Goal: Check status: Check status

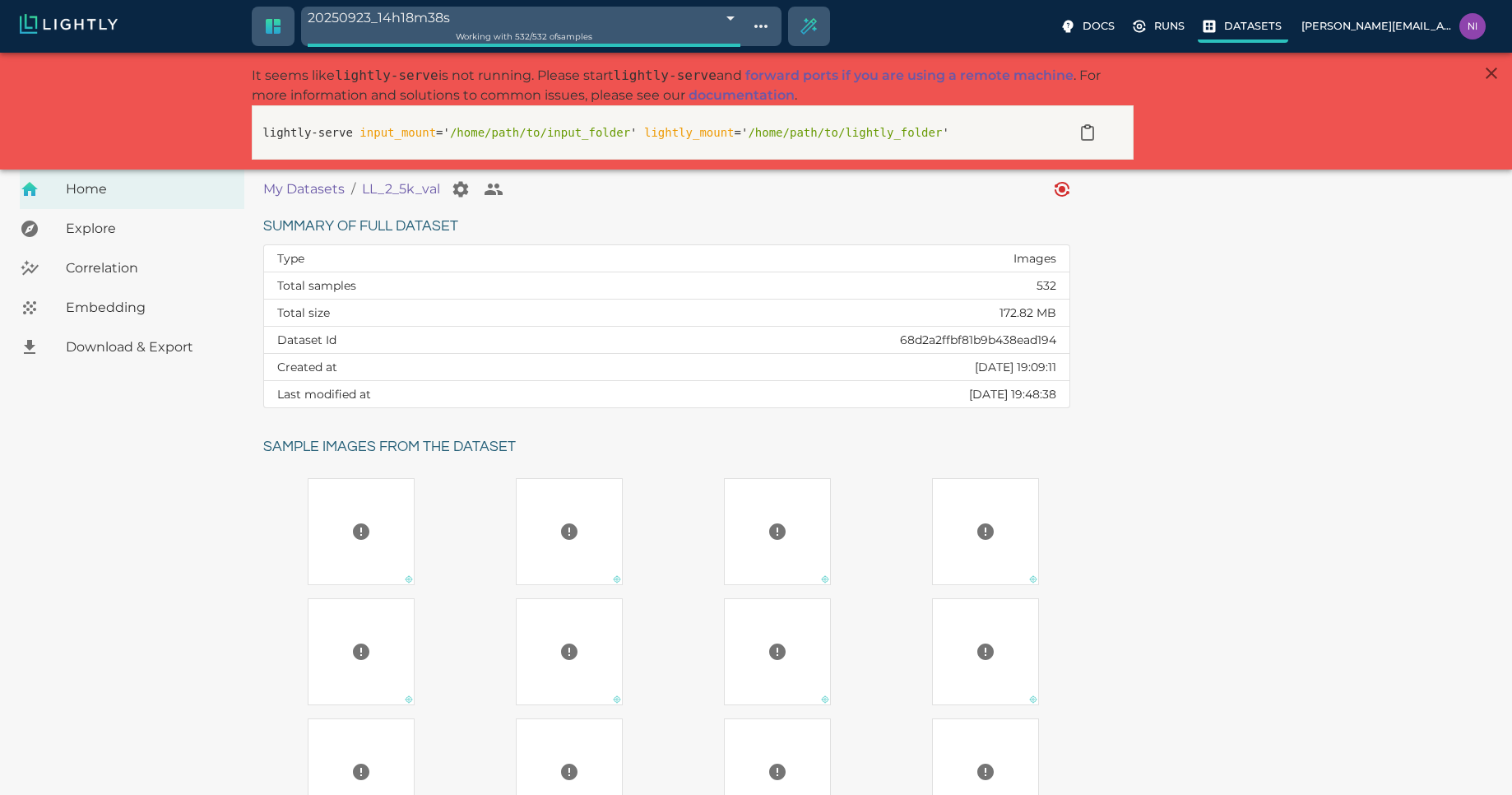
click at [1276, 33] on p "Datasets" at bounding box center [1253, 25] width 58 height 16
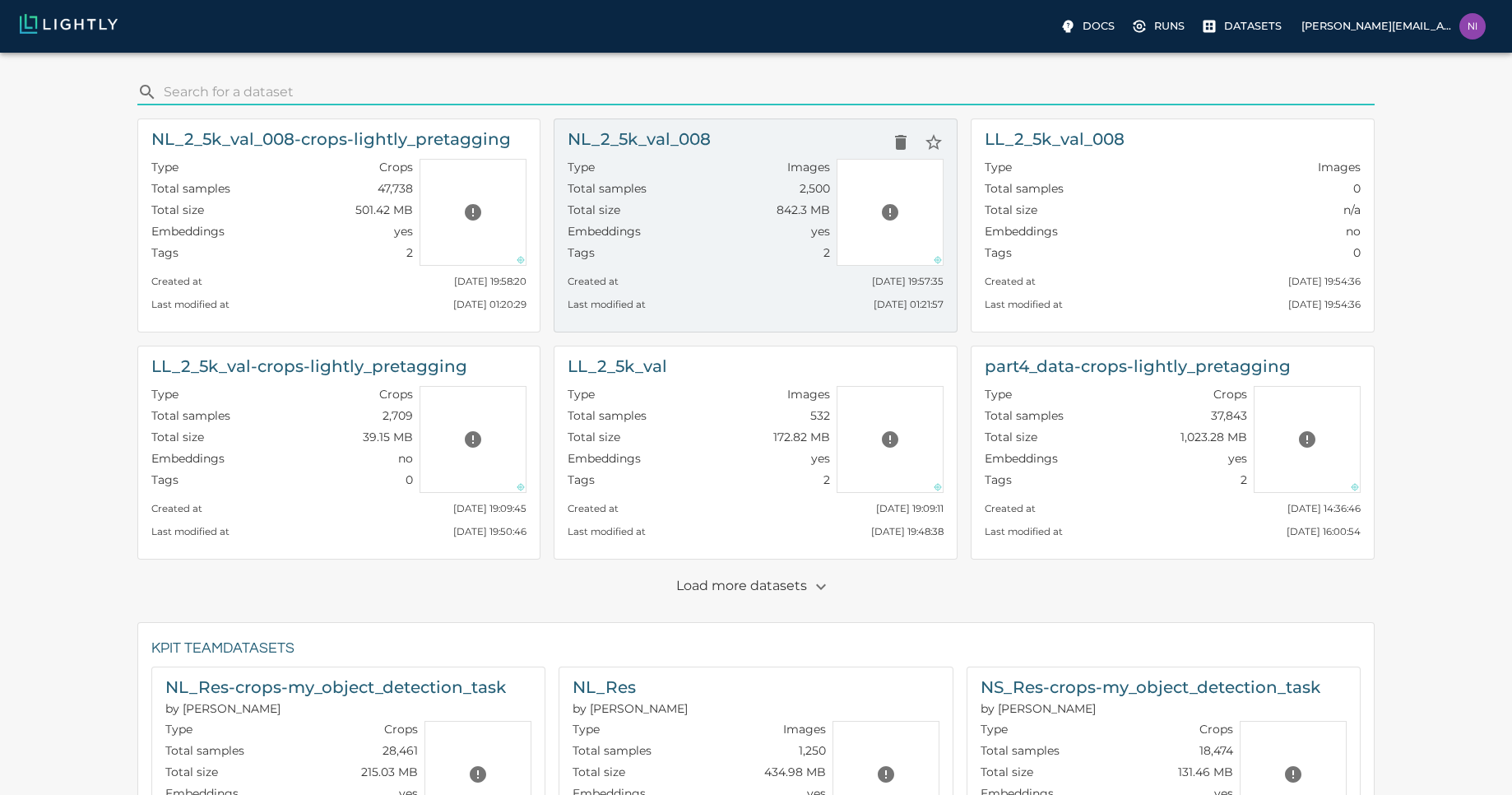
click at [702, 139] on h6 "NL_2_5k_val_008" at bounding box center [639, 139] width 143 height 26
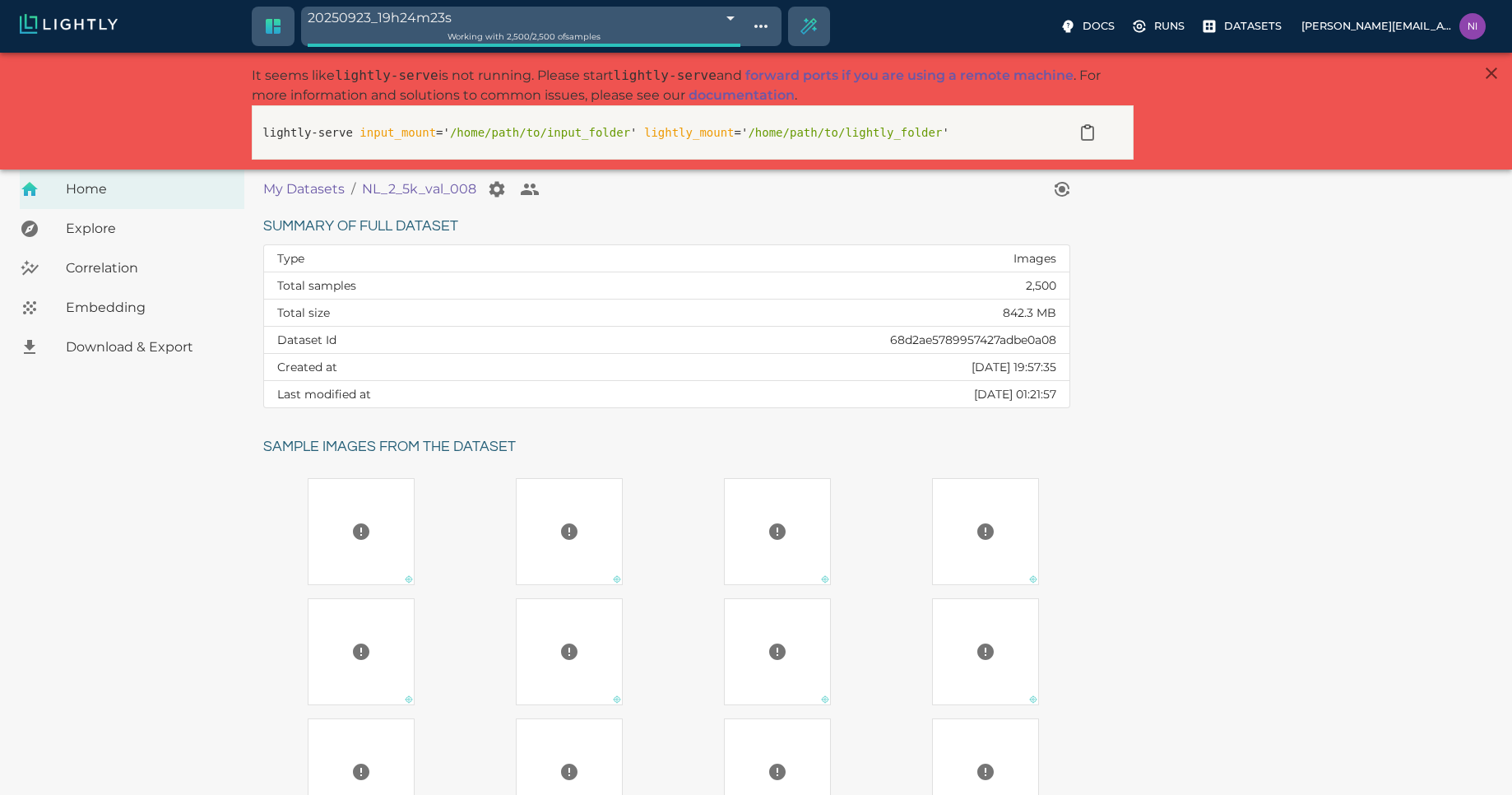
click at [136, 348] on span "Download & Export" at bounding box center [149, 347] width 165 height 20
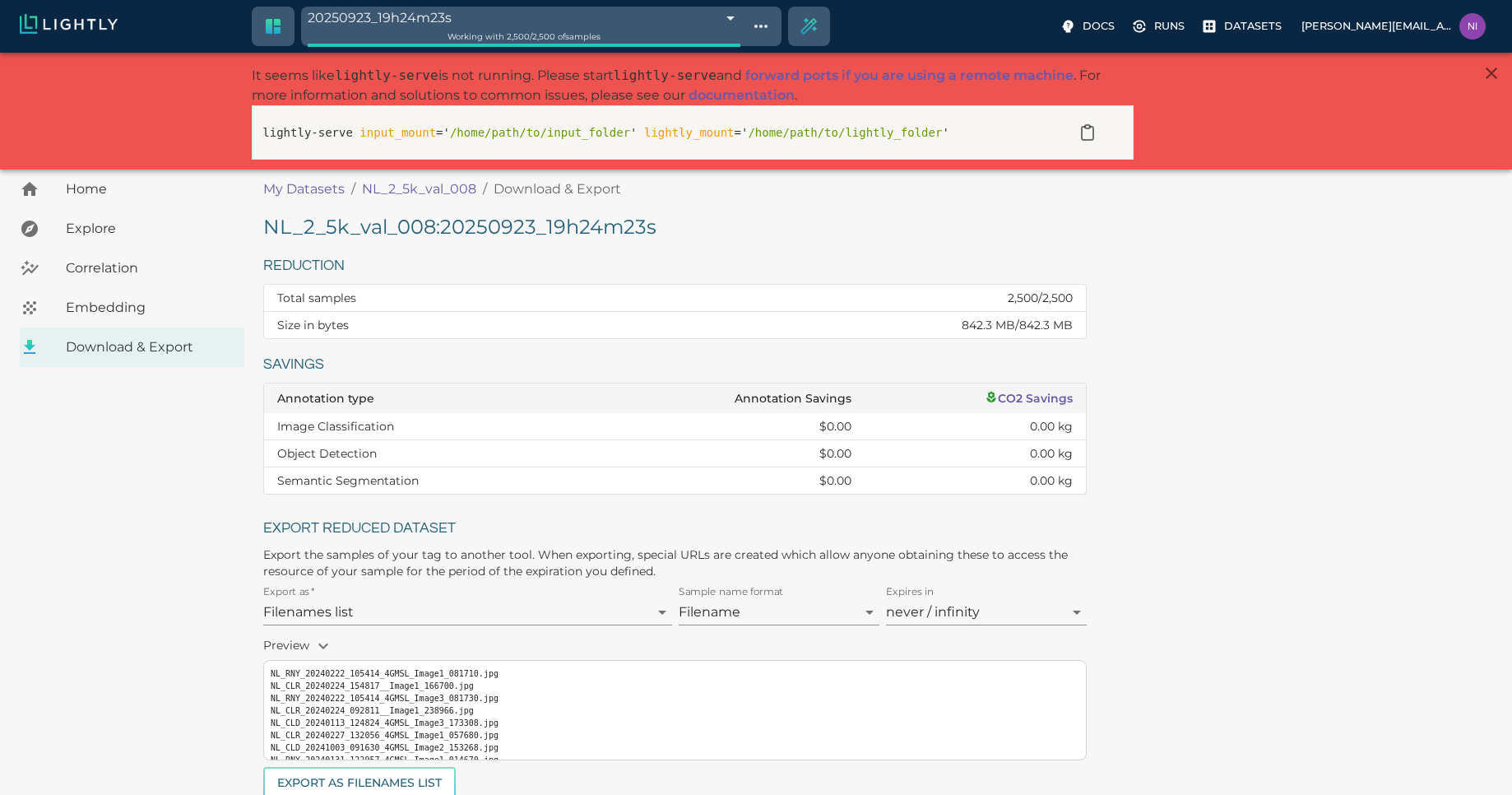
scroll to position [141, 0]
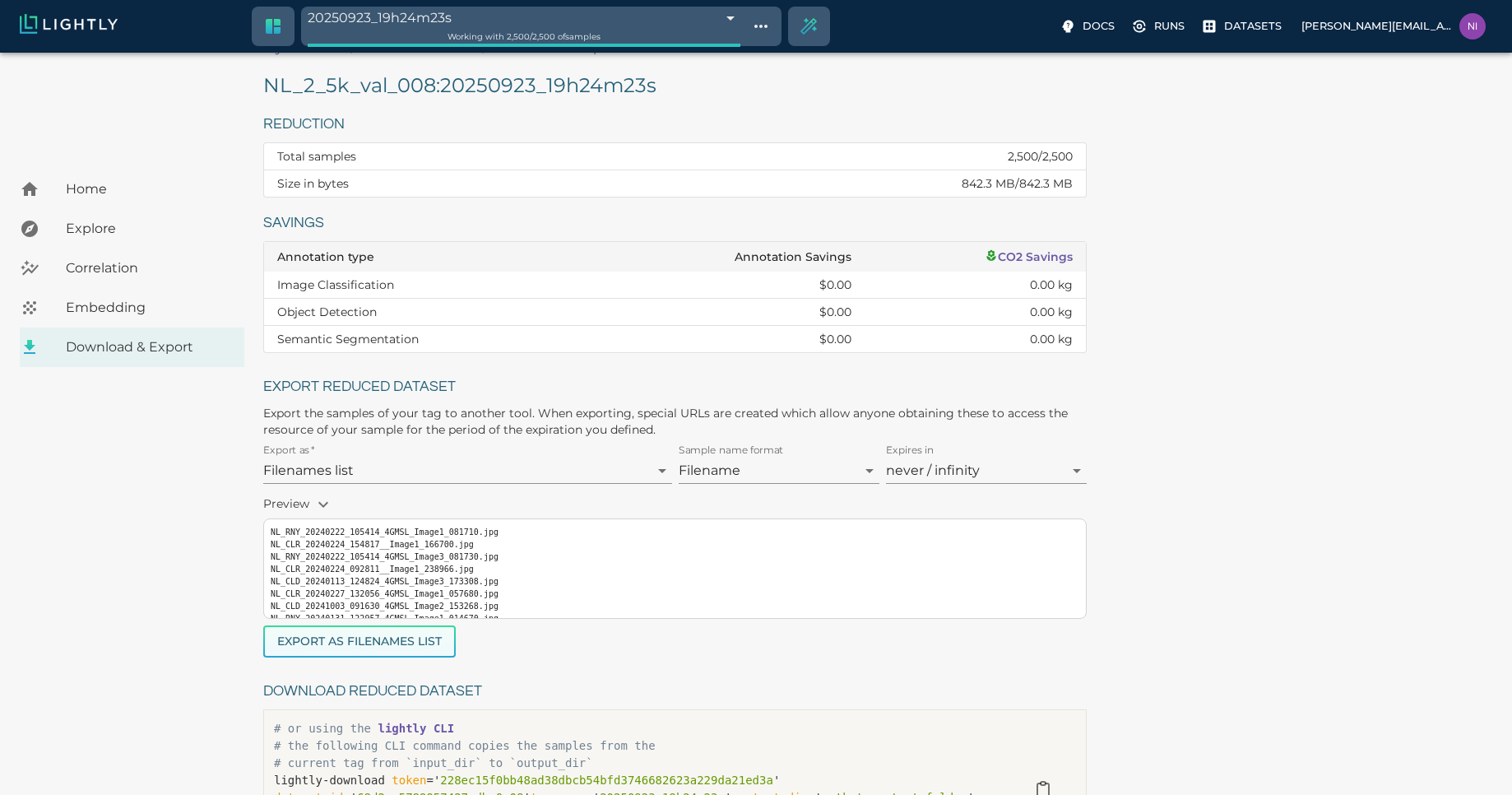
click at [367, 640] on button "Export as Filenames list" at bounding box center [359, 642] width 192 height 33
click at [1243, 458] on div "NL_2_5k_val_008 : 20250923_19h24m23s Reduction Total samples 2,500 / 2,500 Size…" at bounding box center [880, 449] width 1235 height 754
click at [1451, 269] on div "NL_2_5k_val_008 : 20250923_19h24m23s Reduction Total samples 2,500 / 2,500 Size…" at bounding box center [880, 449] width 1235 height 754
click at [1269, 25] on p "Datasets" at bounding box center [1253, 25] width 58 height 16
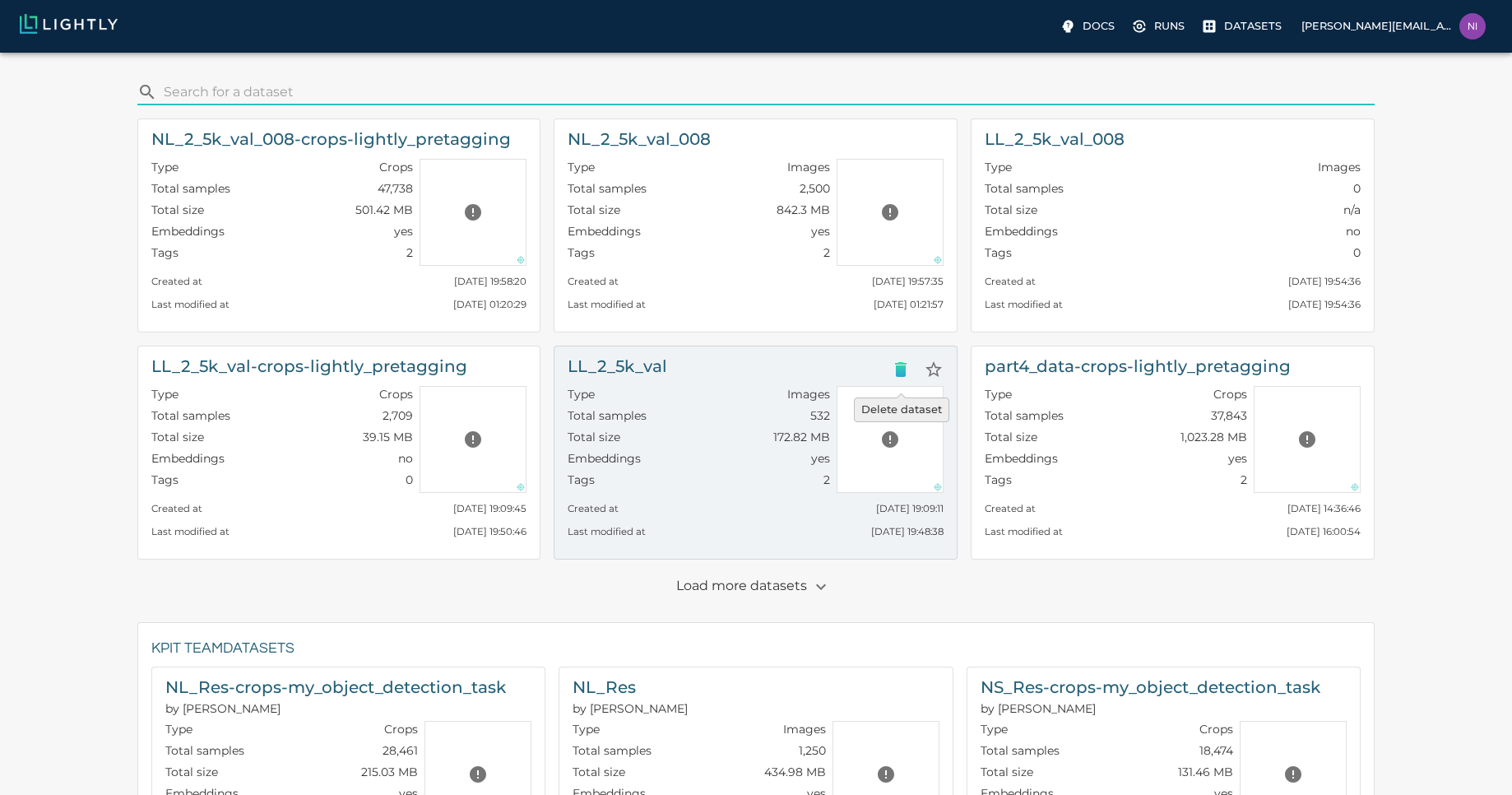
click at [886, 364] on button "Delete dataset" at bounding box center [900, 369] width 33 height 33
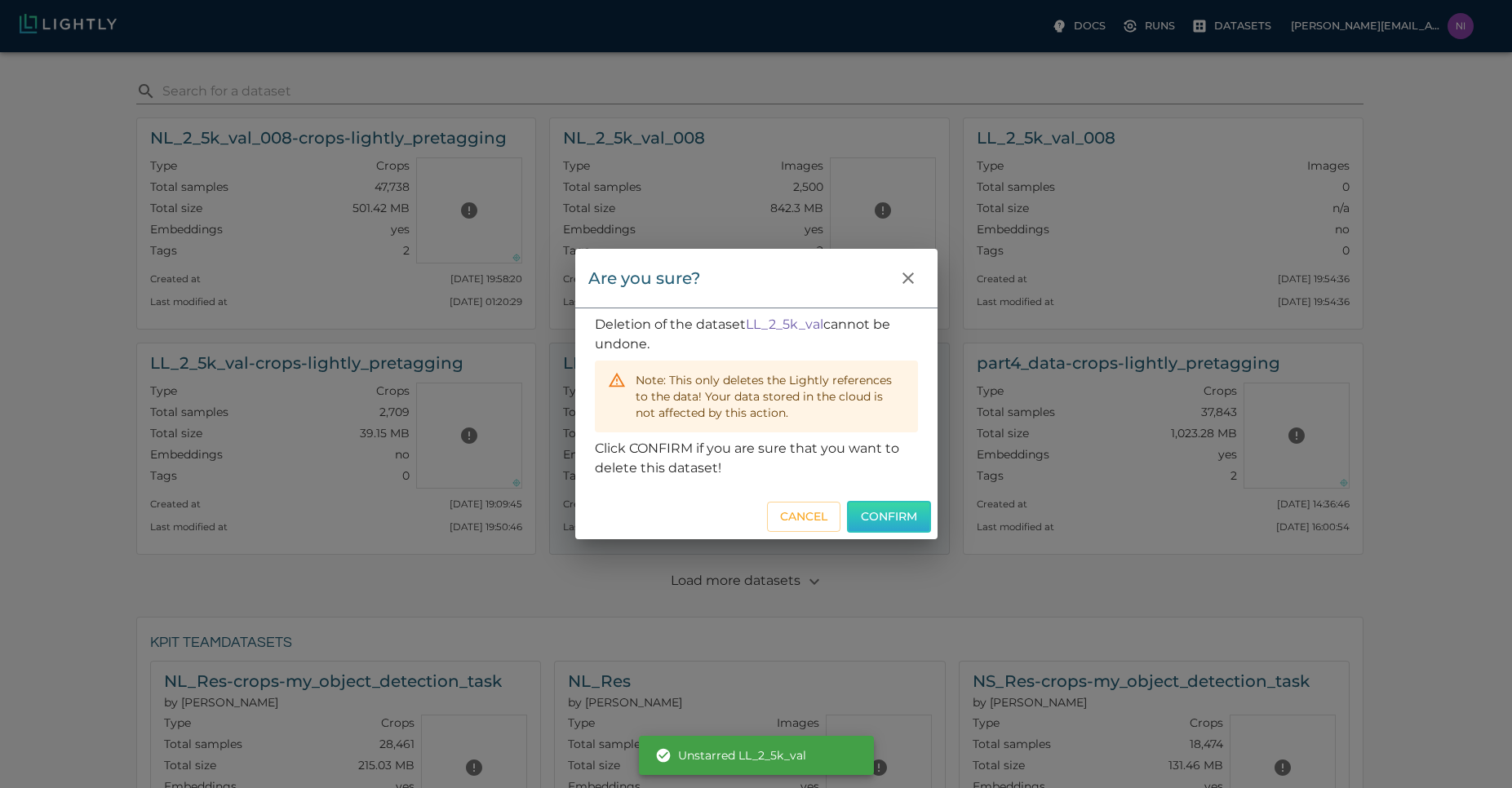
click at [888, 505] on button "Confirm" at bounding box center [889, 516] width 84 height 32
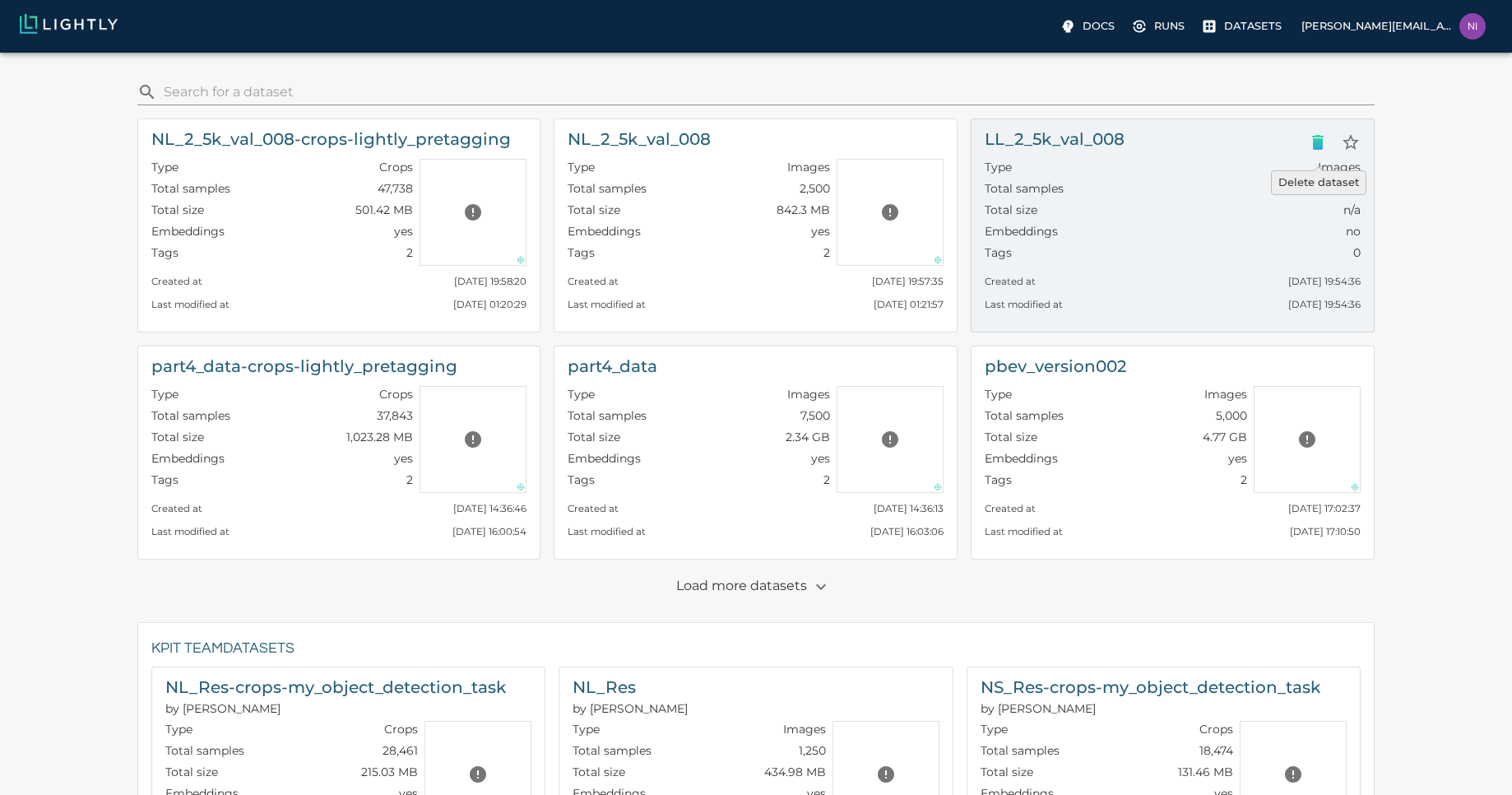
click at [1318, 140] on icon "Delete dataset" at bounding box center [1318, 142] width 11 height 15
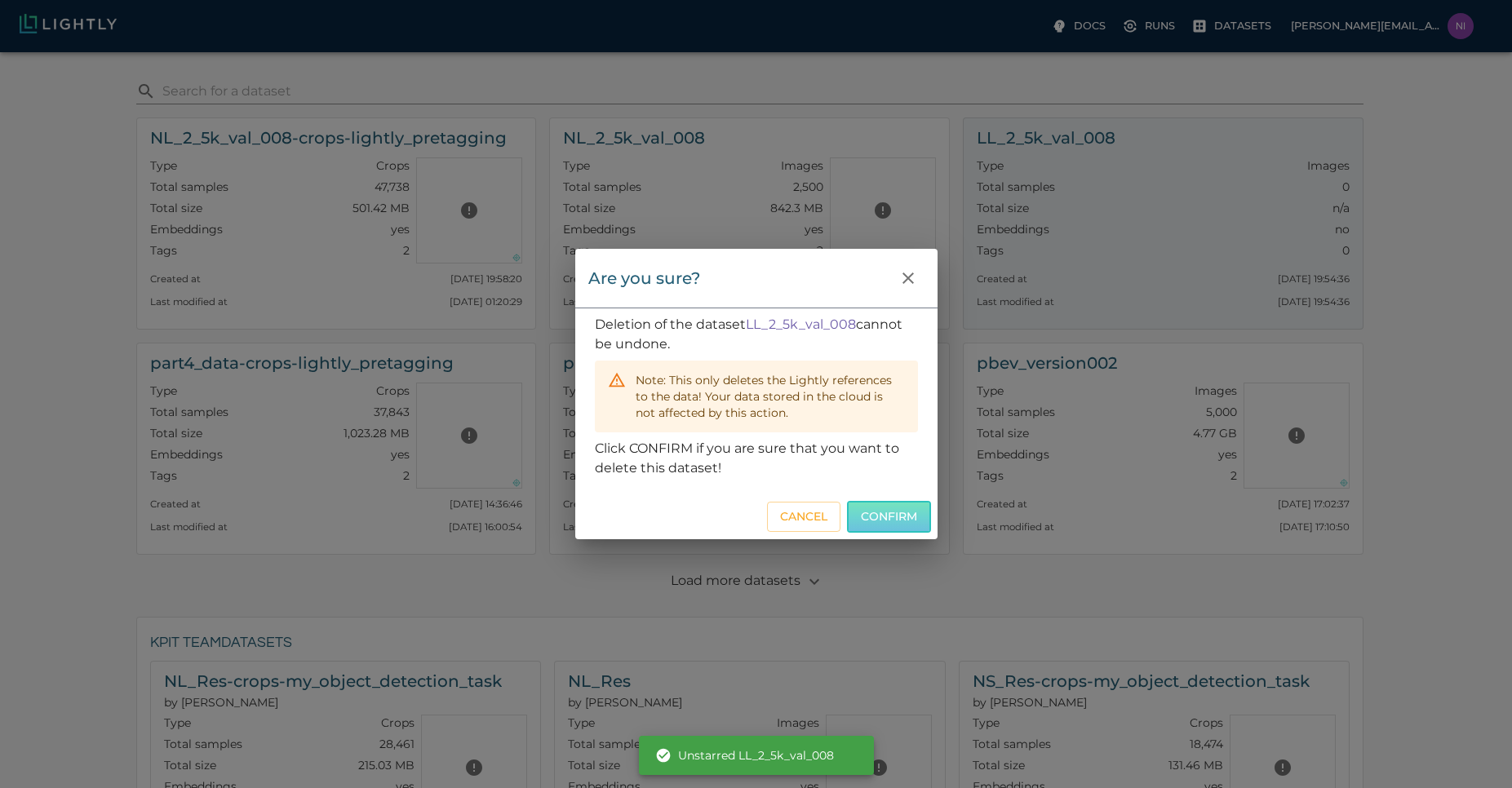
click at [878, 509] on button "Confirm" at bounding box center [889, 516] width 84 height 32
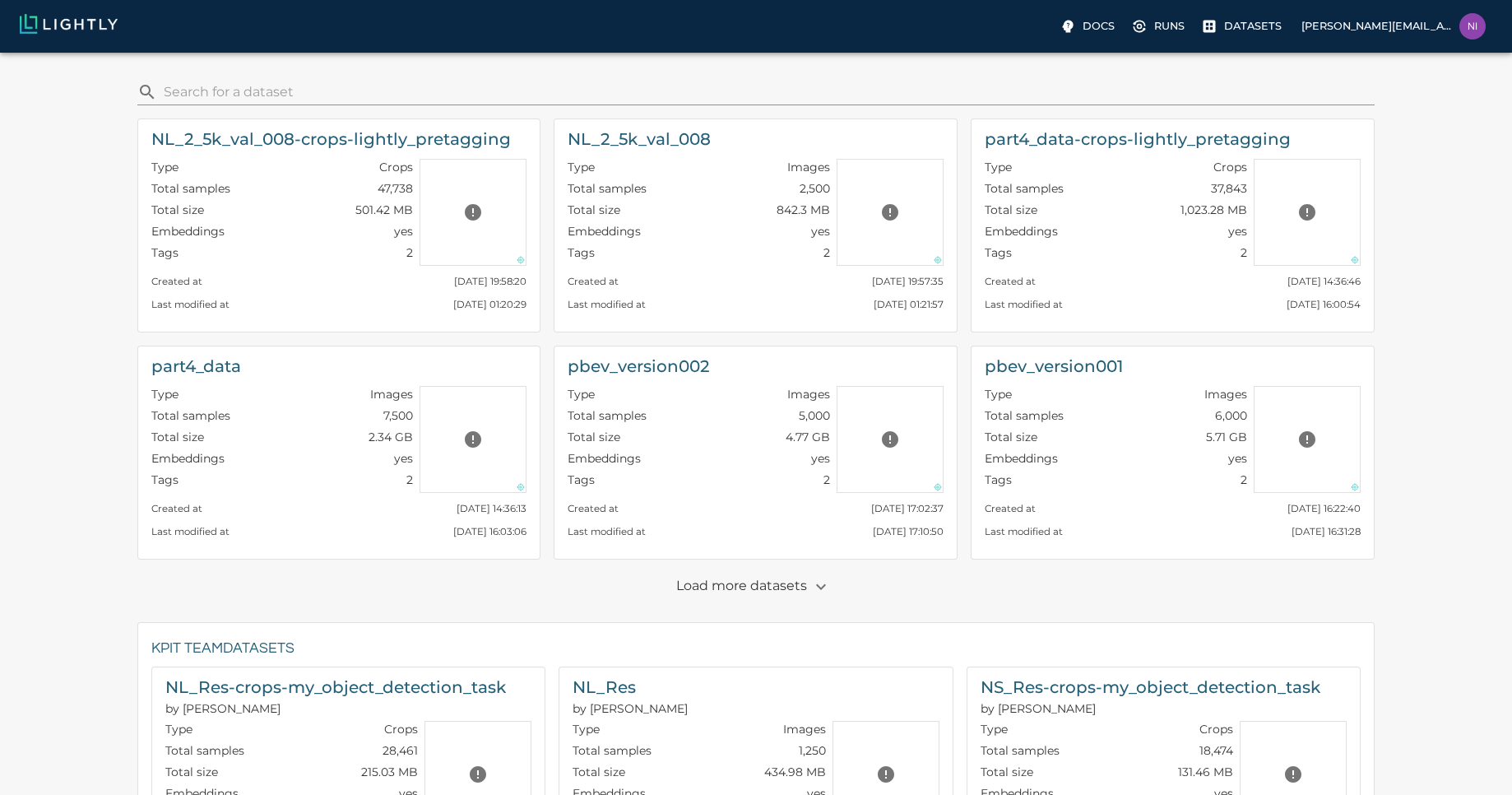
click at [897, 585] on div "Load more datasets" at bounding box center [750, 580] width 1251 height 41
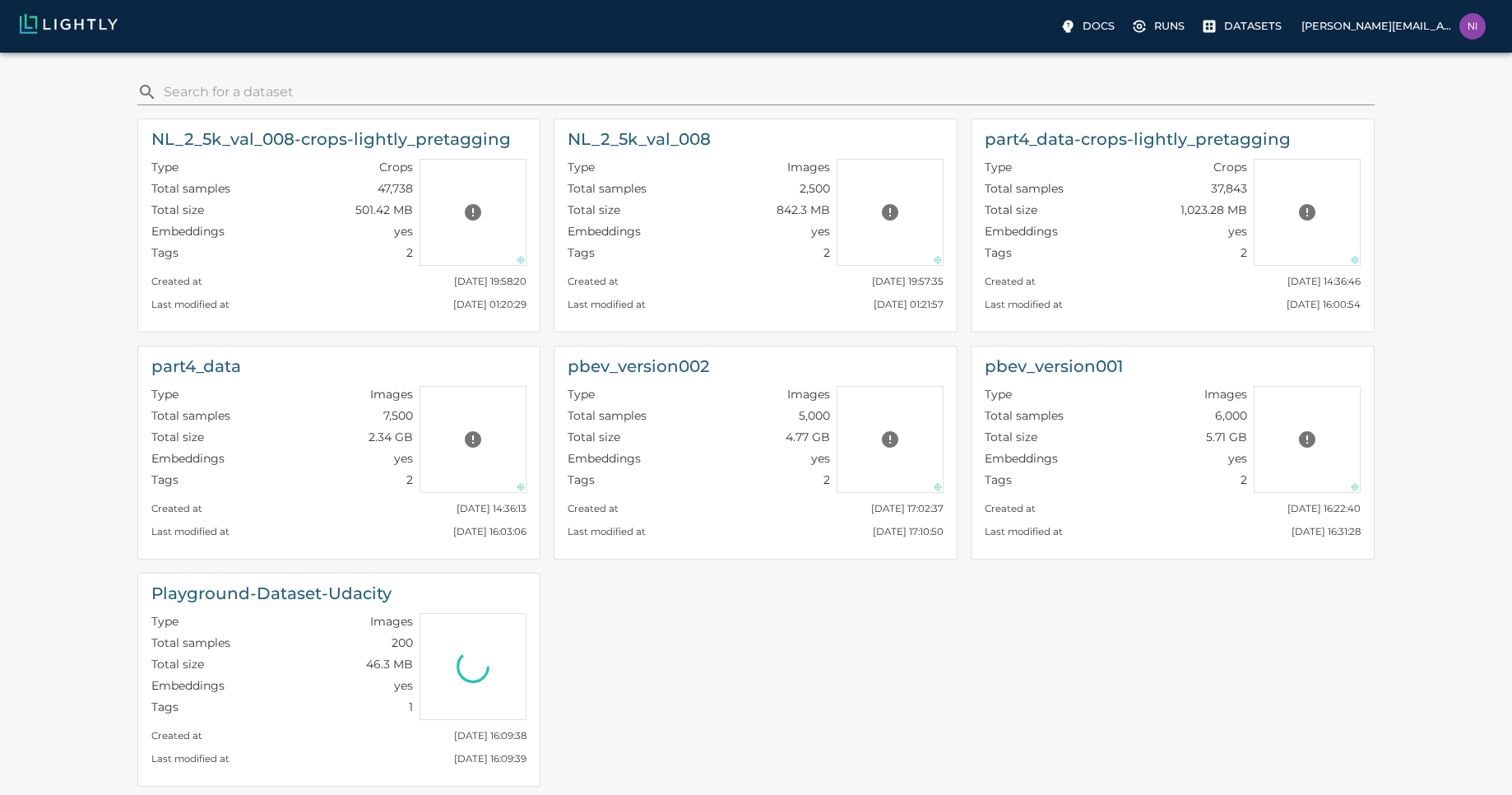
click at [780, 700] on div "NL_2_5k_val_008-crops-lightly_pretagging Type Crops Total samples 47,738 Total …" at bounding box center [750, 452] width 1251 height 695
click at [647, 717] on div "NL_2_5k_val_008-crops-lightly_pretagging Type Crops Total samples 47,738 Total …" at bounding box center [750, 452] width 1251 height 695
click at [860, 676] on div "NL_2_5k_val_008-crops-lightly_pretagging Type Crops Total samples 47,738 Total …" at bounding box center [750, 452] width 1251 height 695
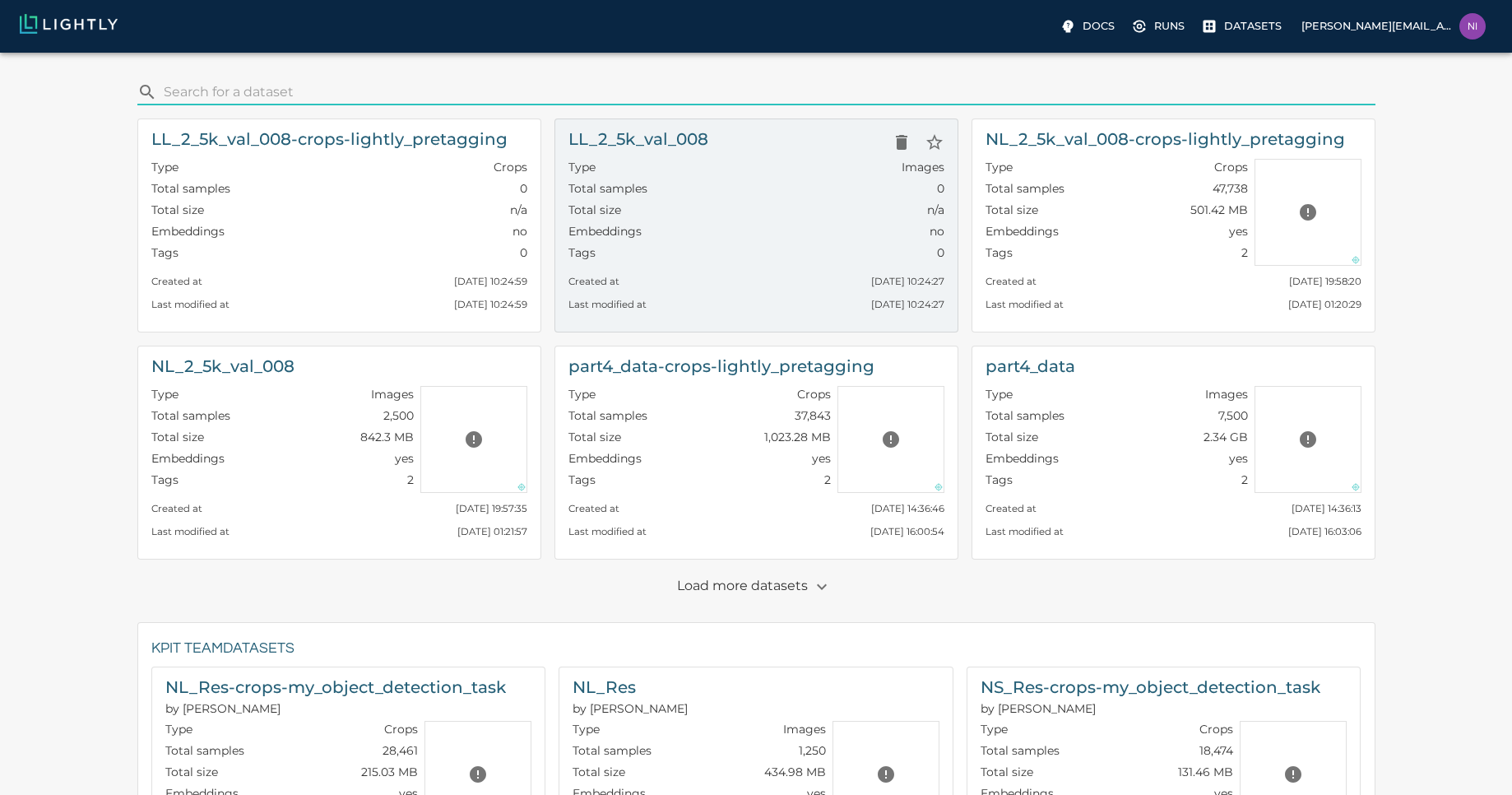
click at [677, 134] on h6 "LL_2_5k_val_008" at bounding box center [638, 139] width 139 height 26
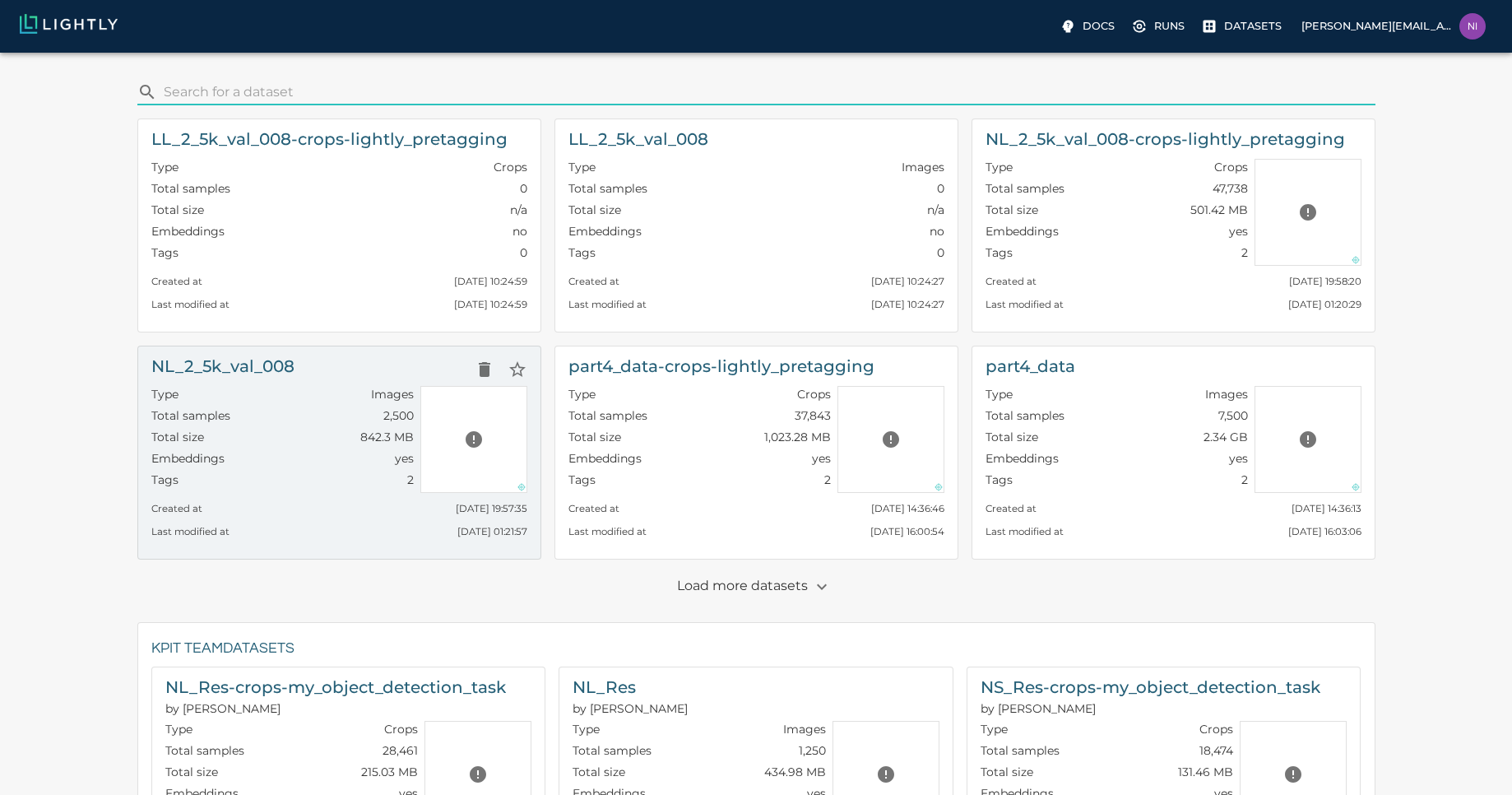
click at [296, 364] on div "NL_2_5k_val_008" at bounding box center [339, 369] width 375 height 33
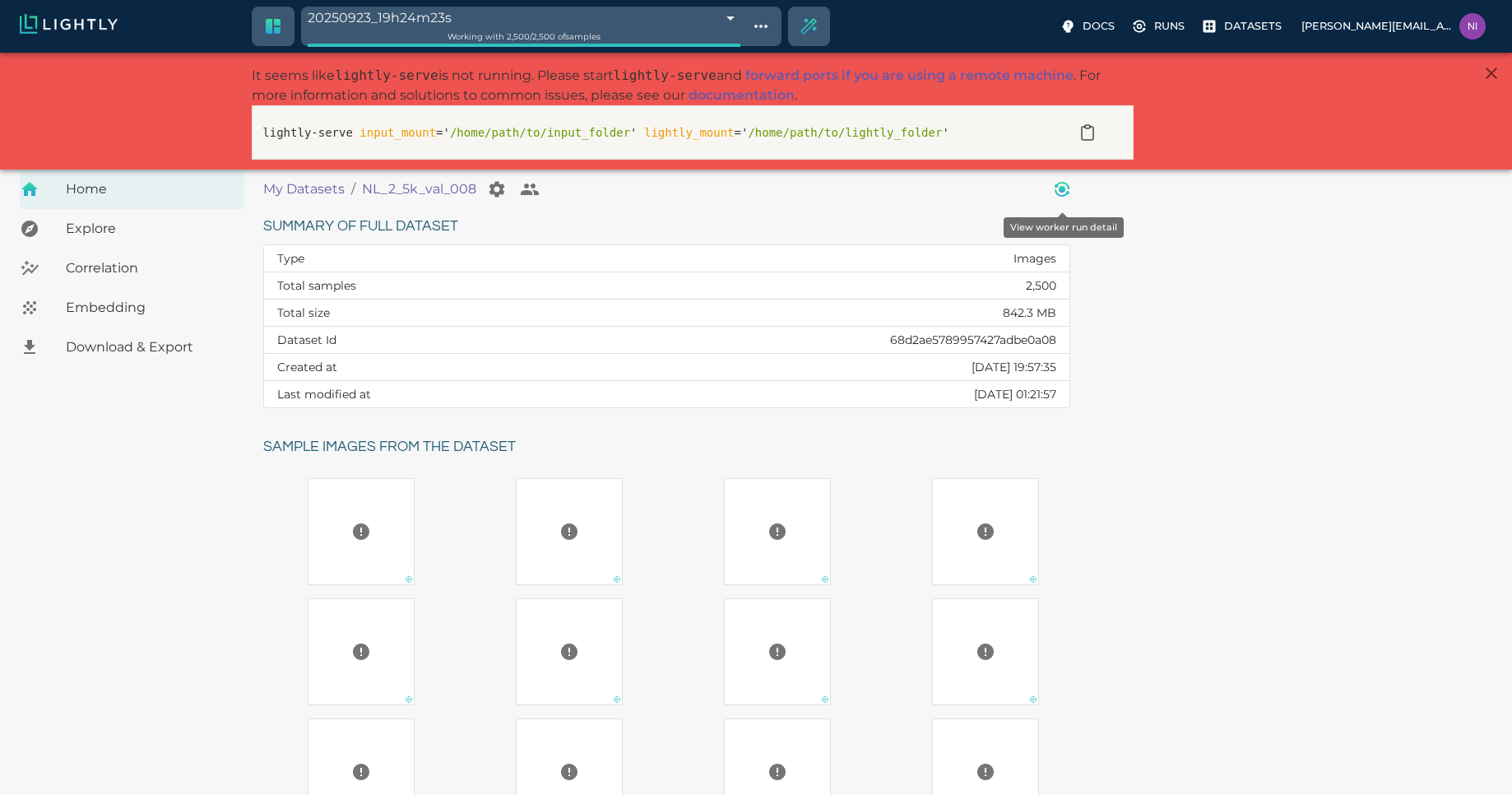
click at [1058, 191] on icon "View worker run detail" at bounding box center [1061, 189] width 20 height 20
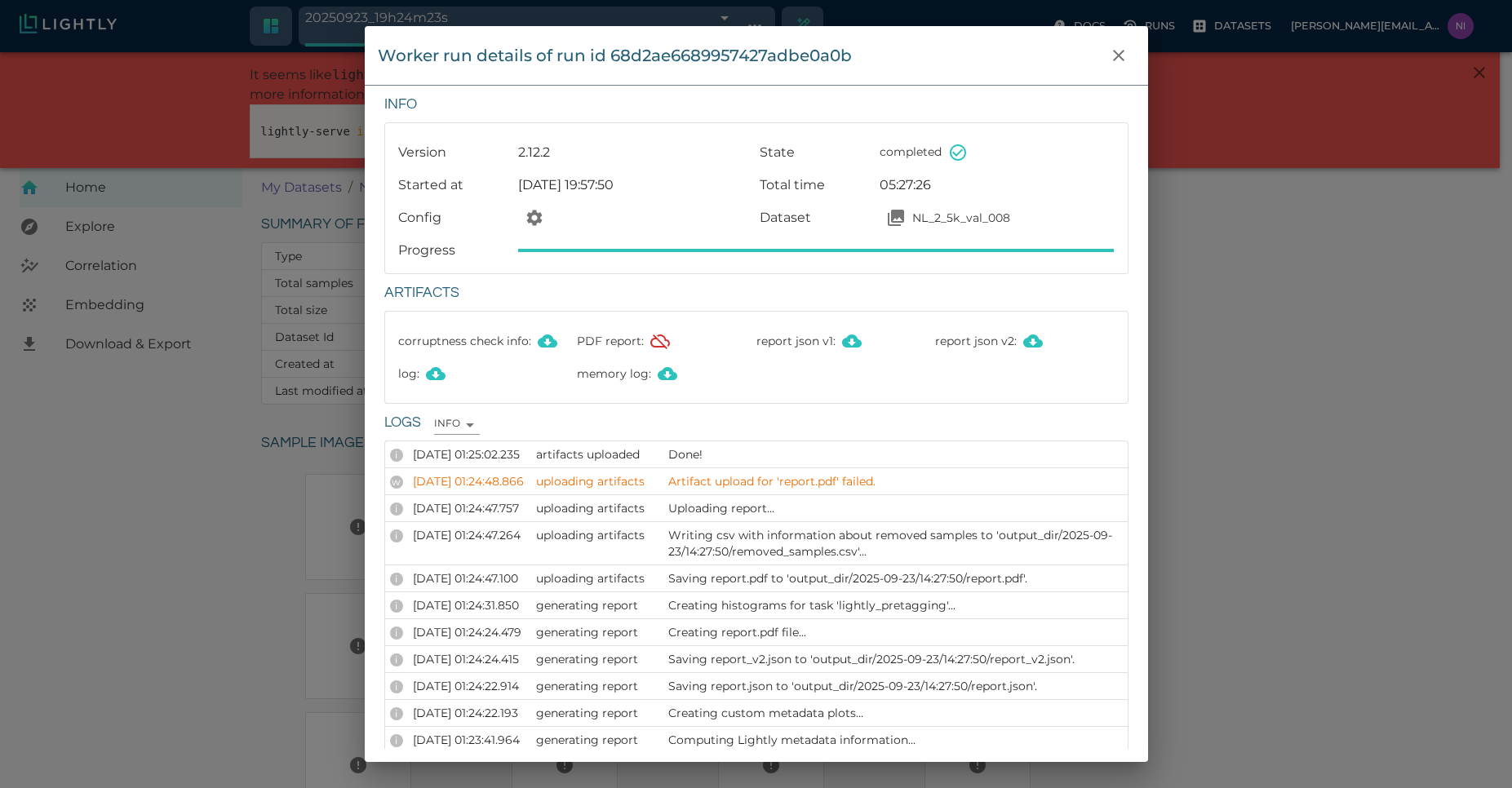
drag, startPoint x: 880, startPoint y: 265, endPoint x: 940, endPoint y: 266, distance: 60.0
click at [940, 266] on div "Version 2.12.2 State completed Started at Tue, 23.09.2025 19:57:50 Total time 0…" at bounding box center [756, 198] width 742 height 150
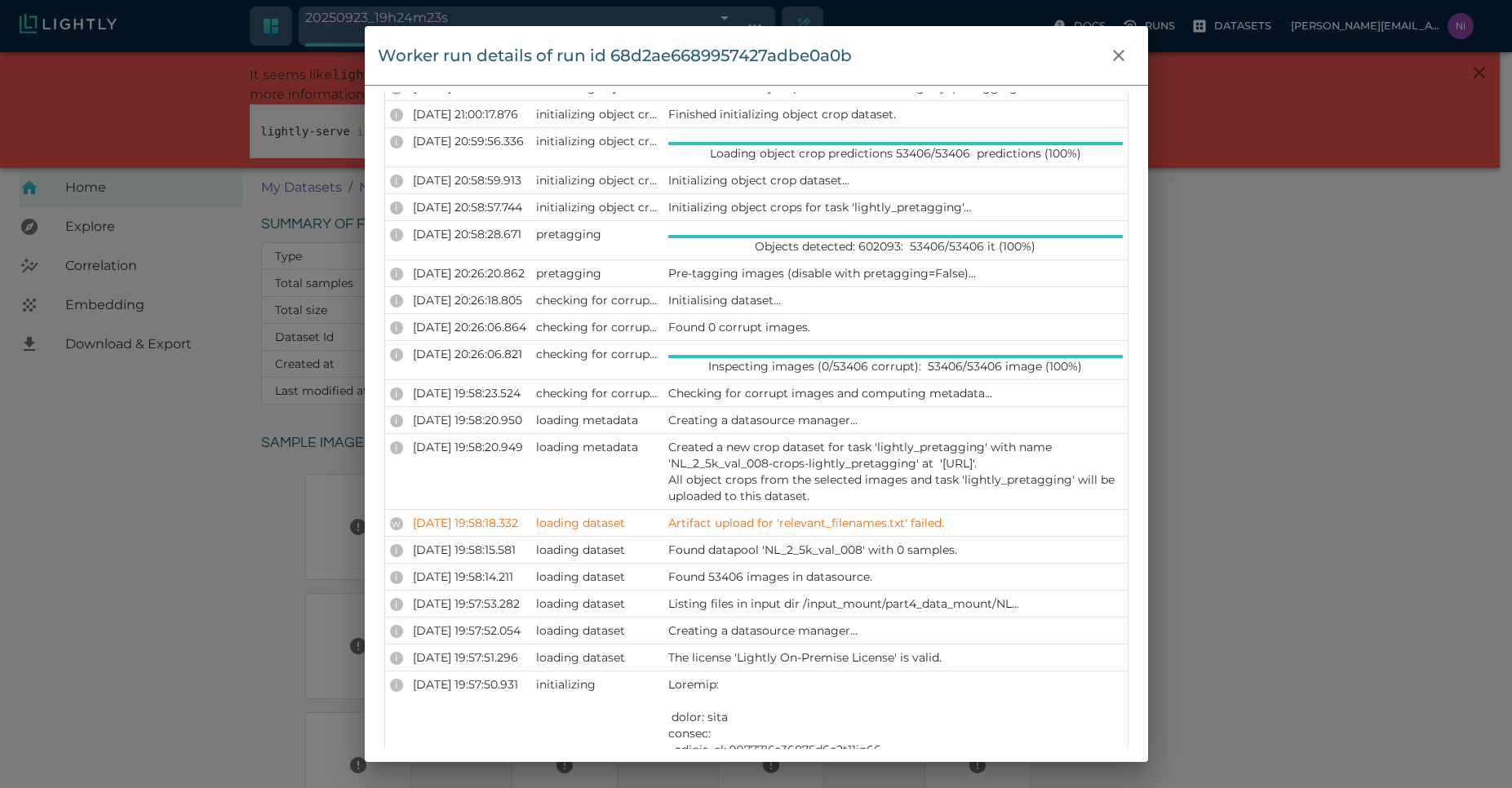
scroll to position [2361, 0]
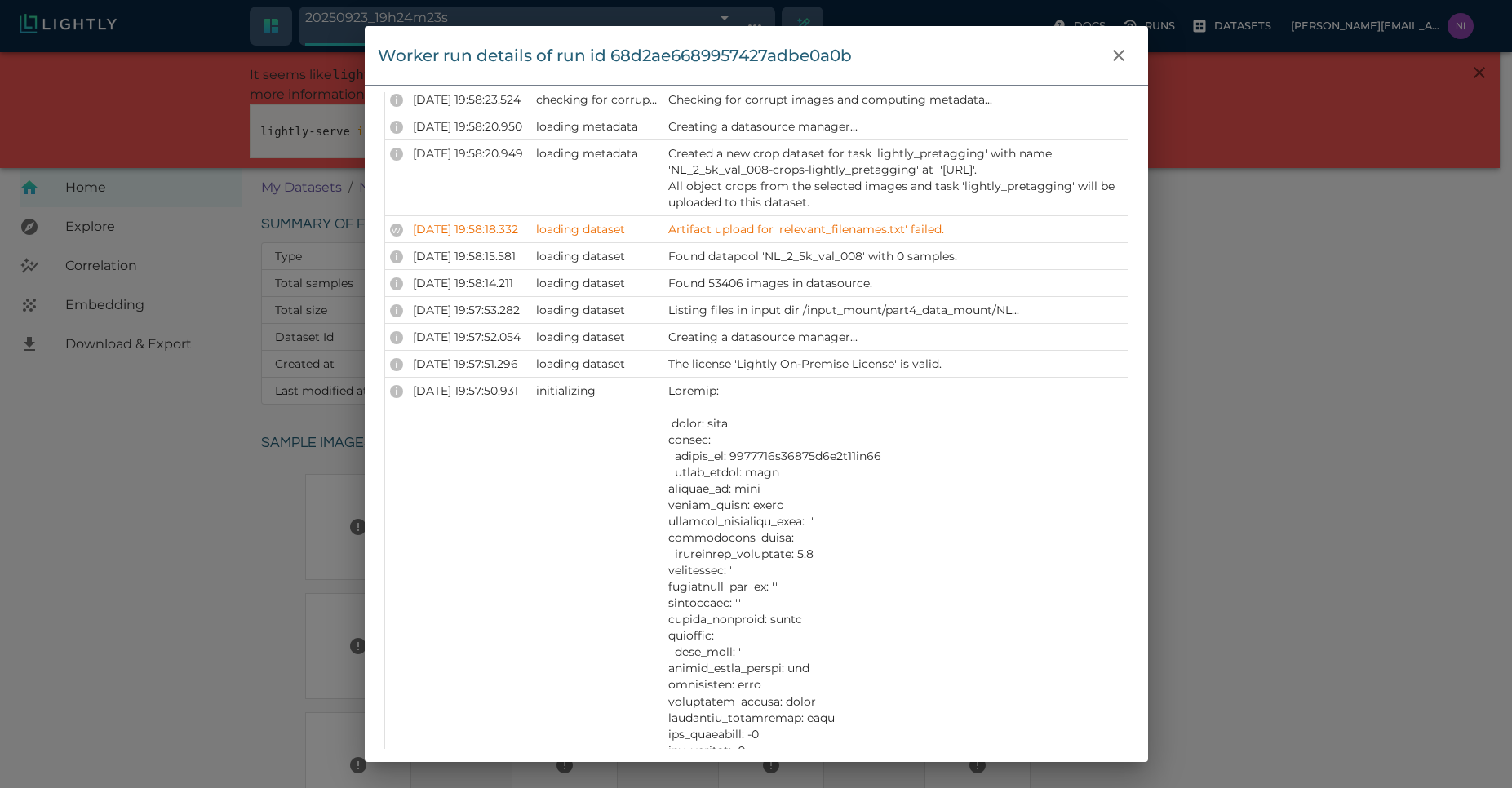
drag, startPoint x: 472, startPoint y: 483, endPoint x: 537, endPoint y: 488, distance: 65.2
click at [526, 399] on p "23.09.2025 19:57:50.931" at bounding box center [469, 391] width 113 height 17
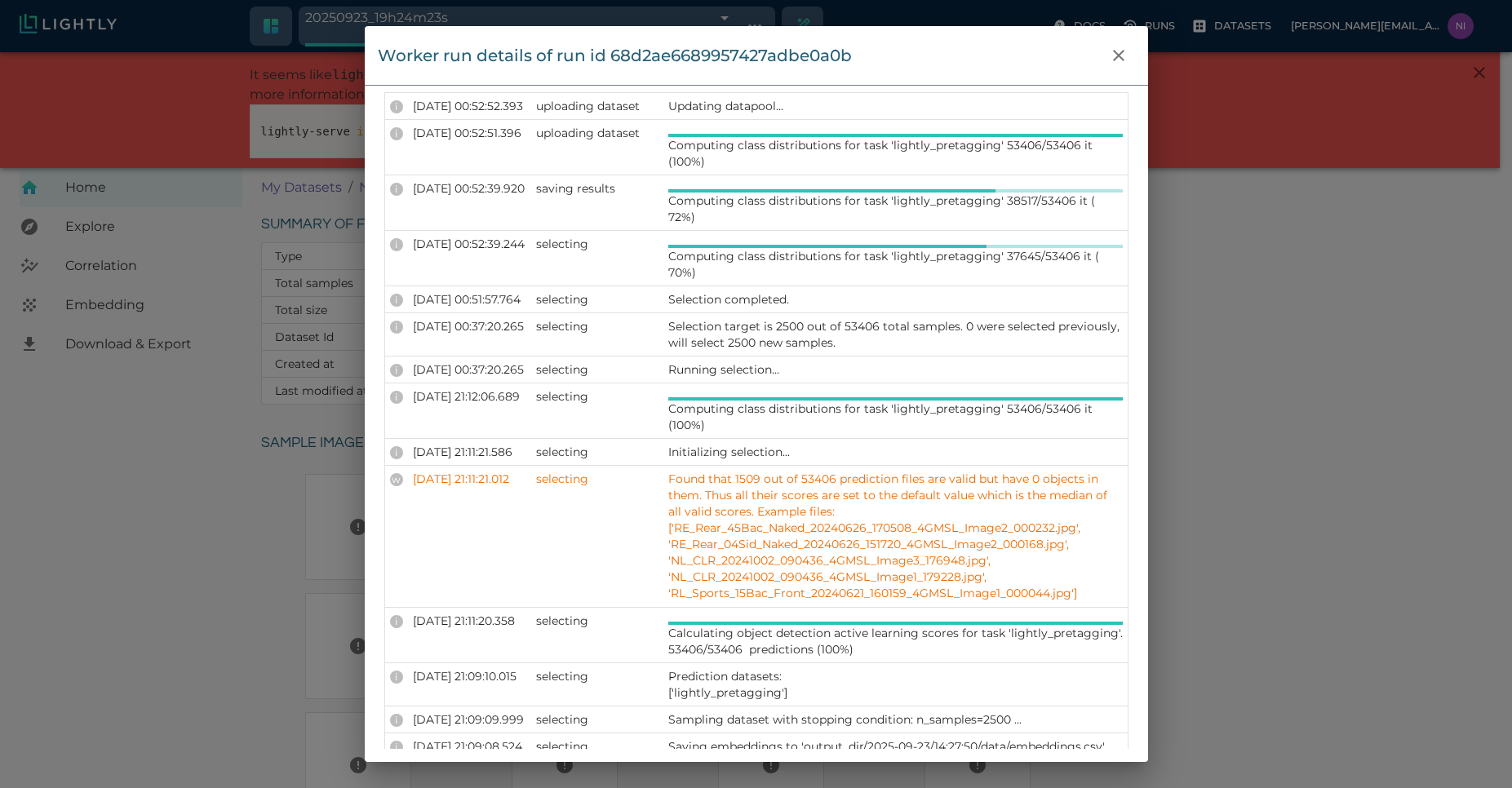
scroll to position [991, 0]
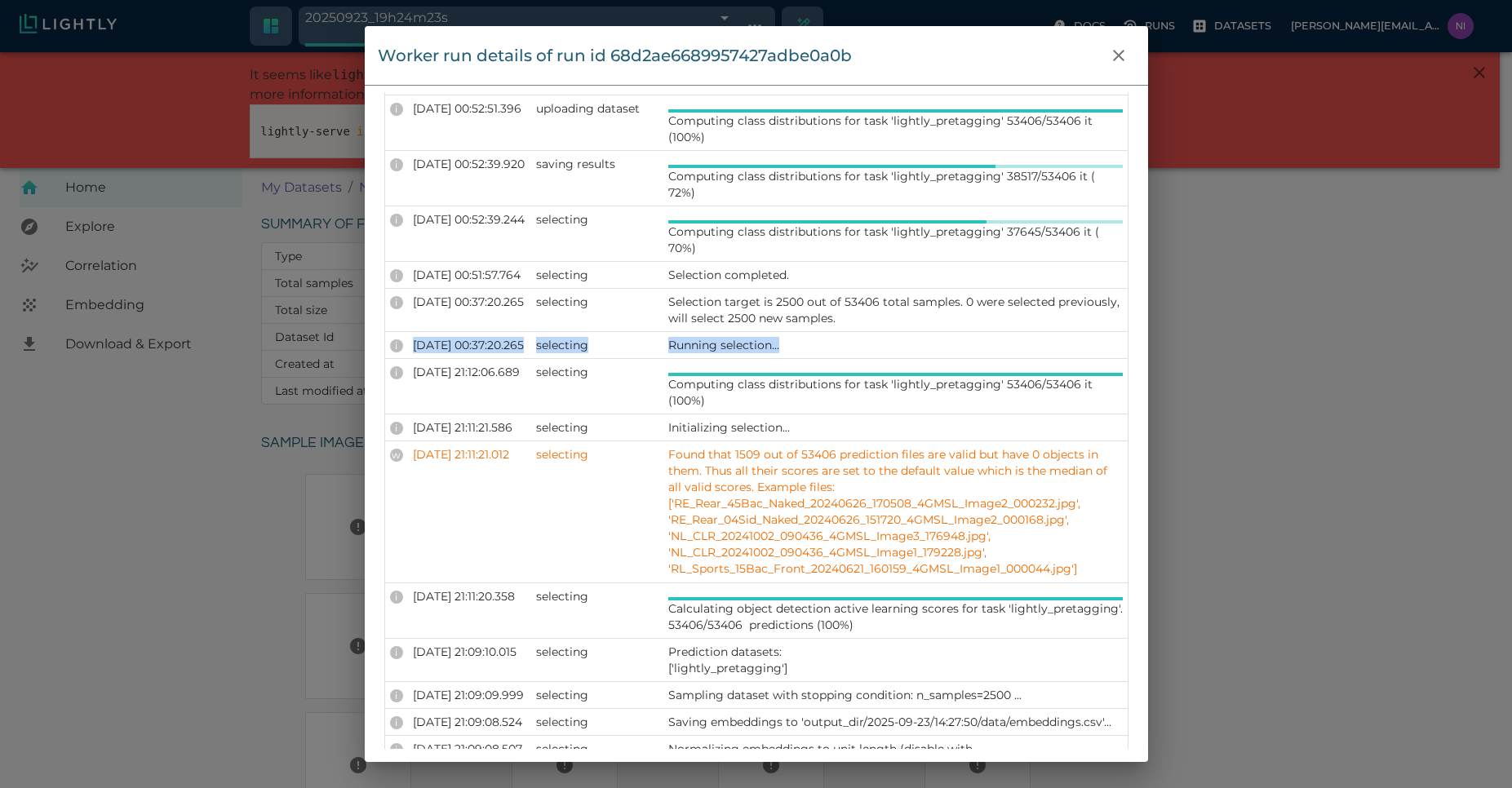
drag, startPoint x: 477, startPoint y: 337, endPoint x: 933, endPoint y: 349, distance: 456.2
click at [933, 349] on tr "i 24.09.2025 00:37:20.265 selecting Running selection..." at bounding box center [756, 345] width 742 height 27
click at [933, 349] on p "Running selection..." at bounding box center [895, 346] width 455 height 17
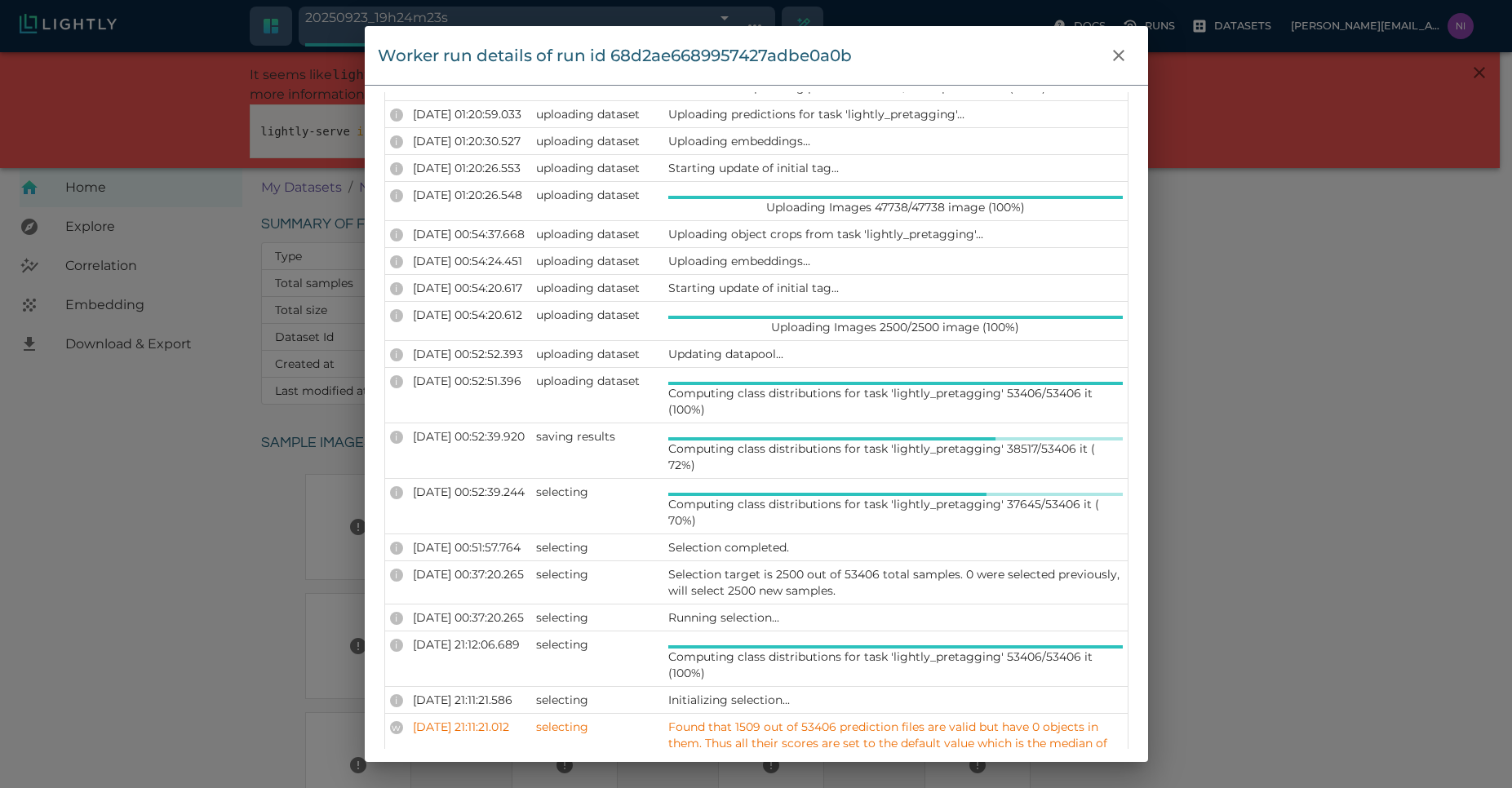
scroll to position [599, 0]
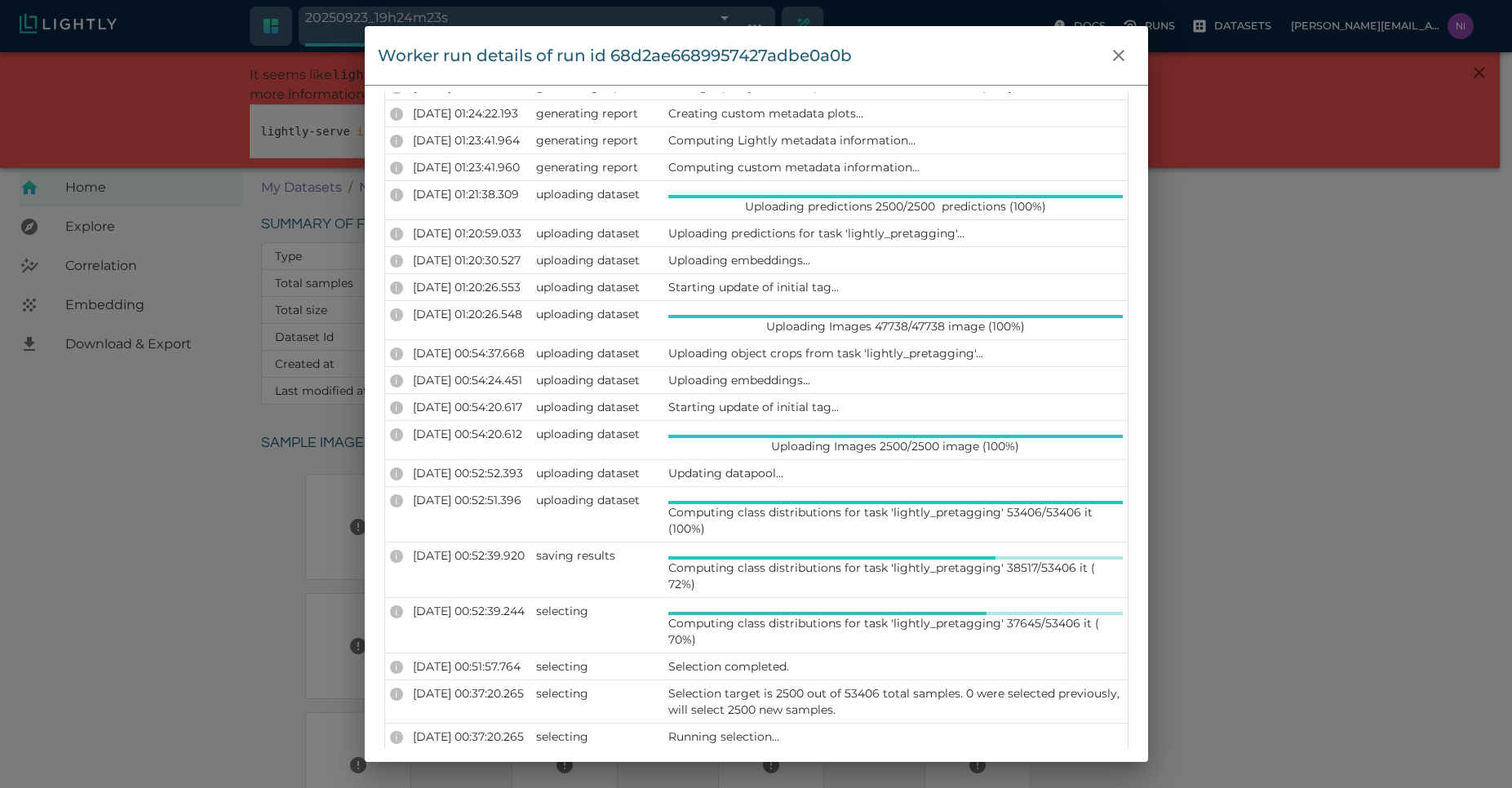
click at [761, 475] on p "Updating datapool..." at bounding box center [895, 473] width 455 height 17
click at [793, 443] on p "Uploading Images 2500/2500 image (100%)" at bounding box center [894, 446] width 248 height 17
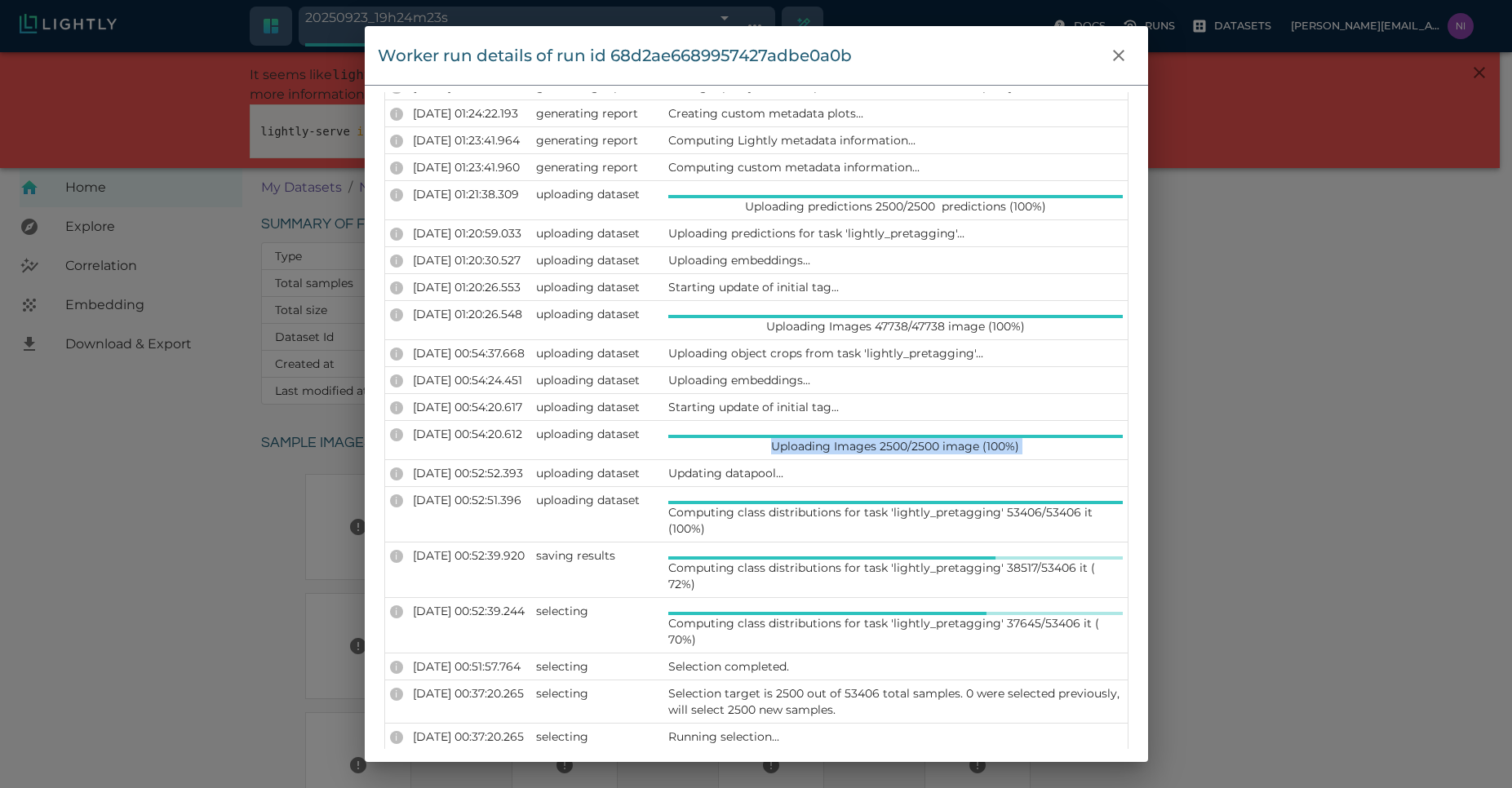
click at [793, 443] on p "Uploading Images 2500/2500 image (100%)" at bounding box center [894, 446] width 248 height 17
click at [757, 350] on p "Uploading object crops from task 'lightly_pretagging'..." at bounding box center [895, 353] width 455 height 17
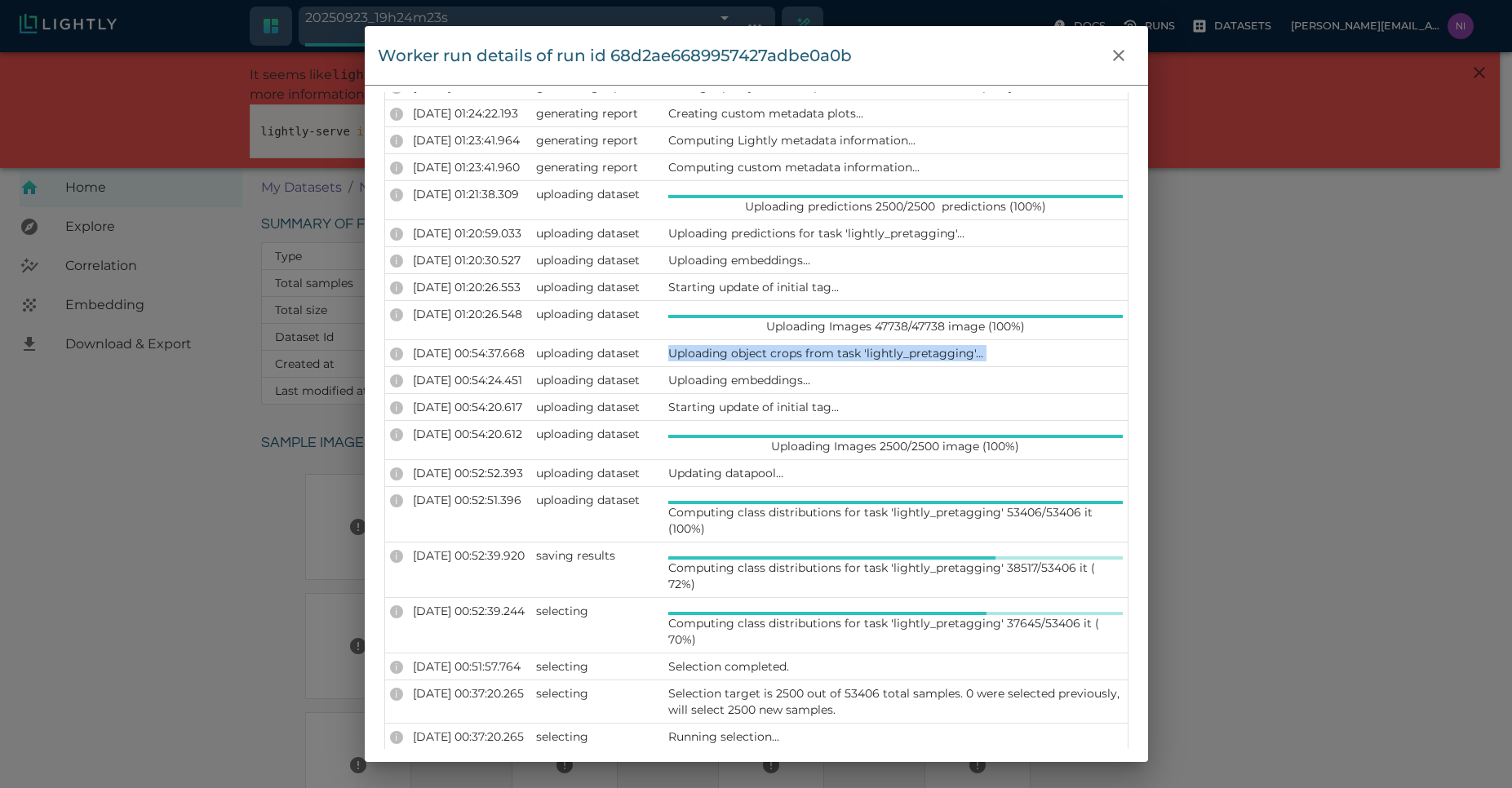
click at [757, 350] on p "Uploading object crops from task 'lightly_pretagging'..." at bounding box center [895, 353] width 455 height 17
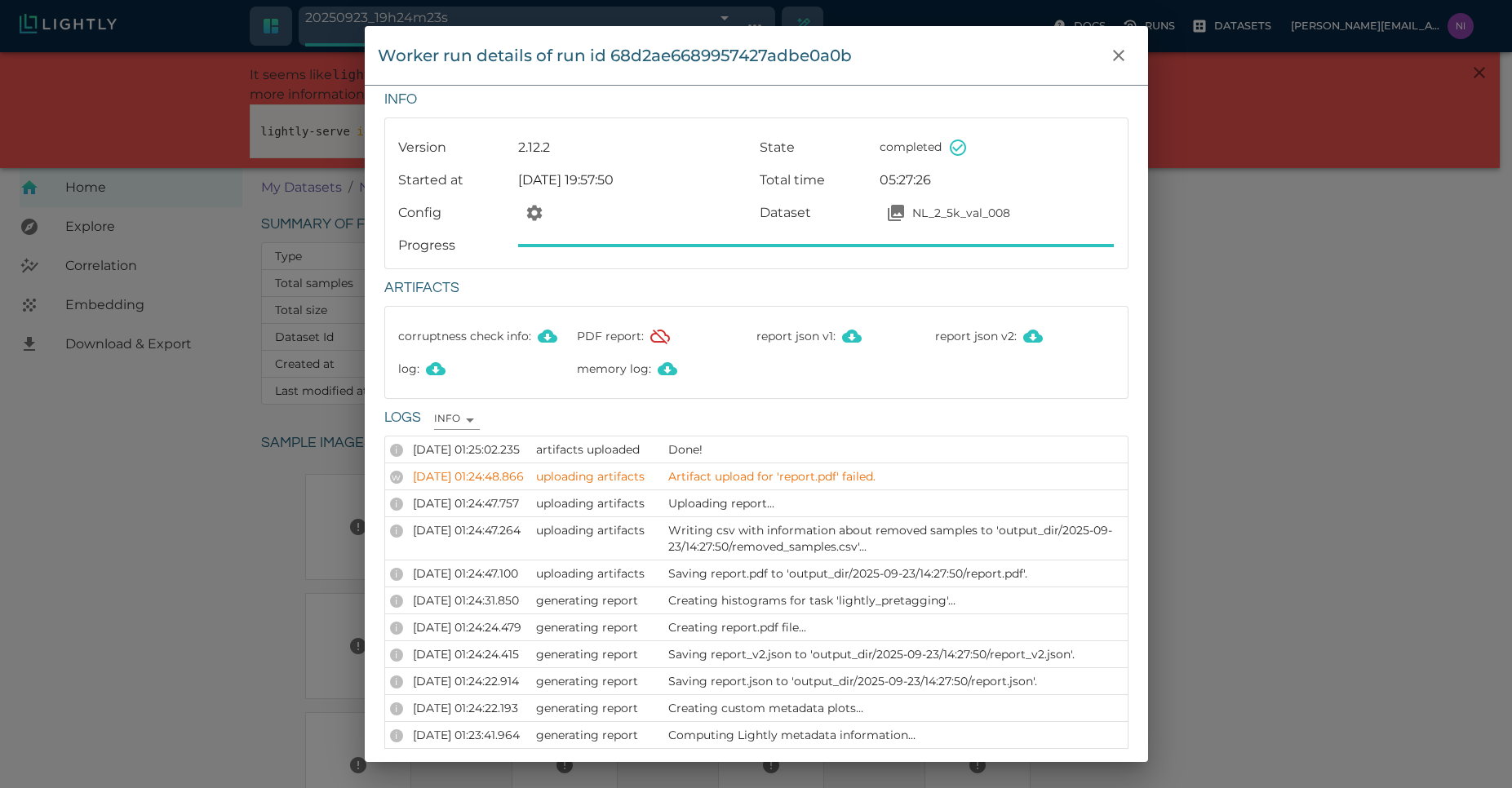
scroll to position [0, 0]
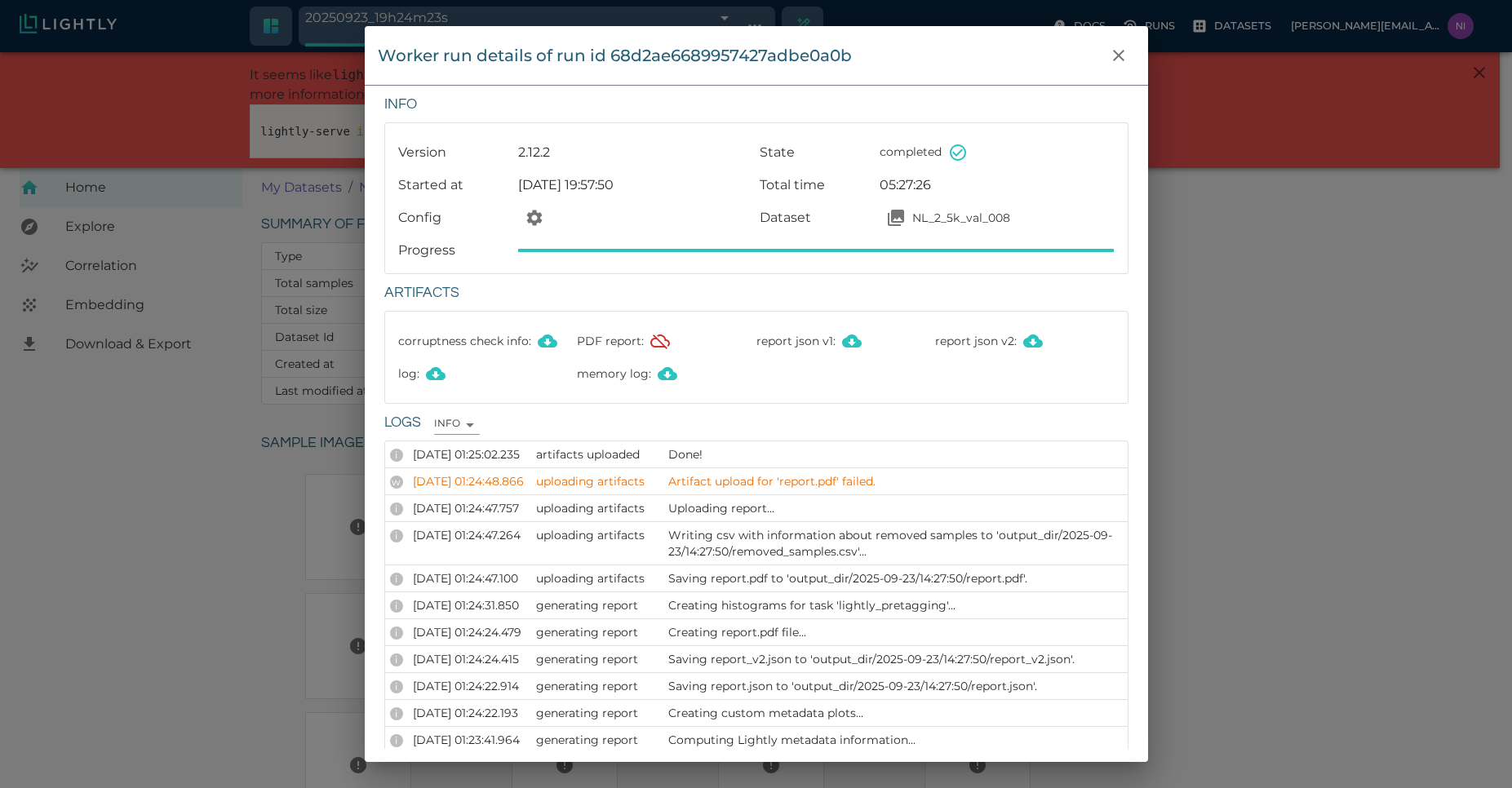
click at [966, 465] on td "Done!" at bounding box center [896, 454] width 465 height 27
click at [1299, 467] on div "Worker run details of run id 68d2ae6689957427adbe0a0b Info Version 2.12.2 State…" at bounding box center [756, 394] width 1512 height 788
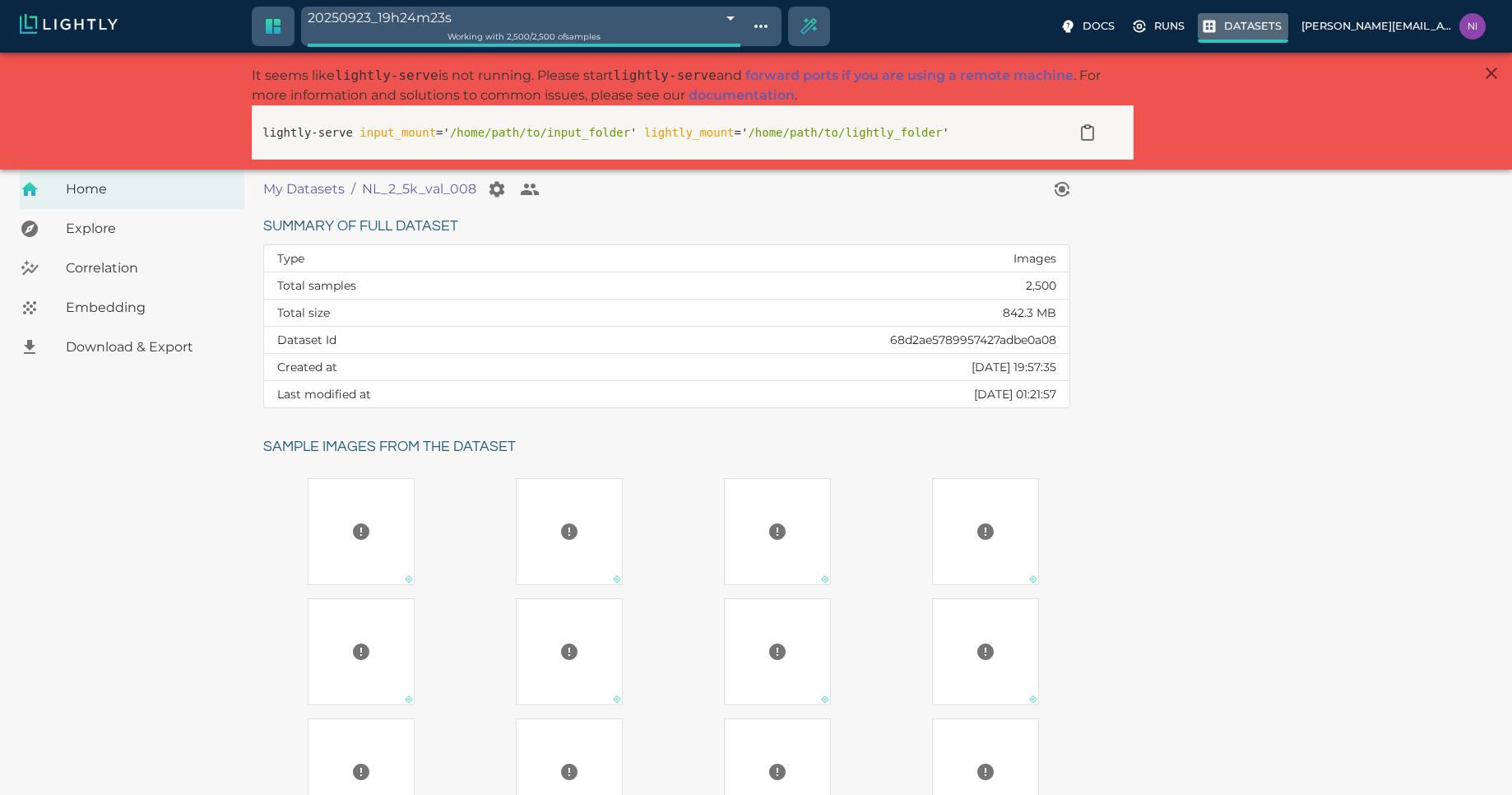
click at [1278, 20] on p "Datasets" at bounding box center [1253, 25] width 58 height 16
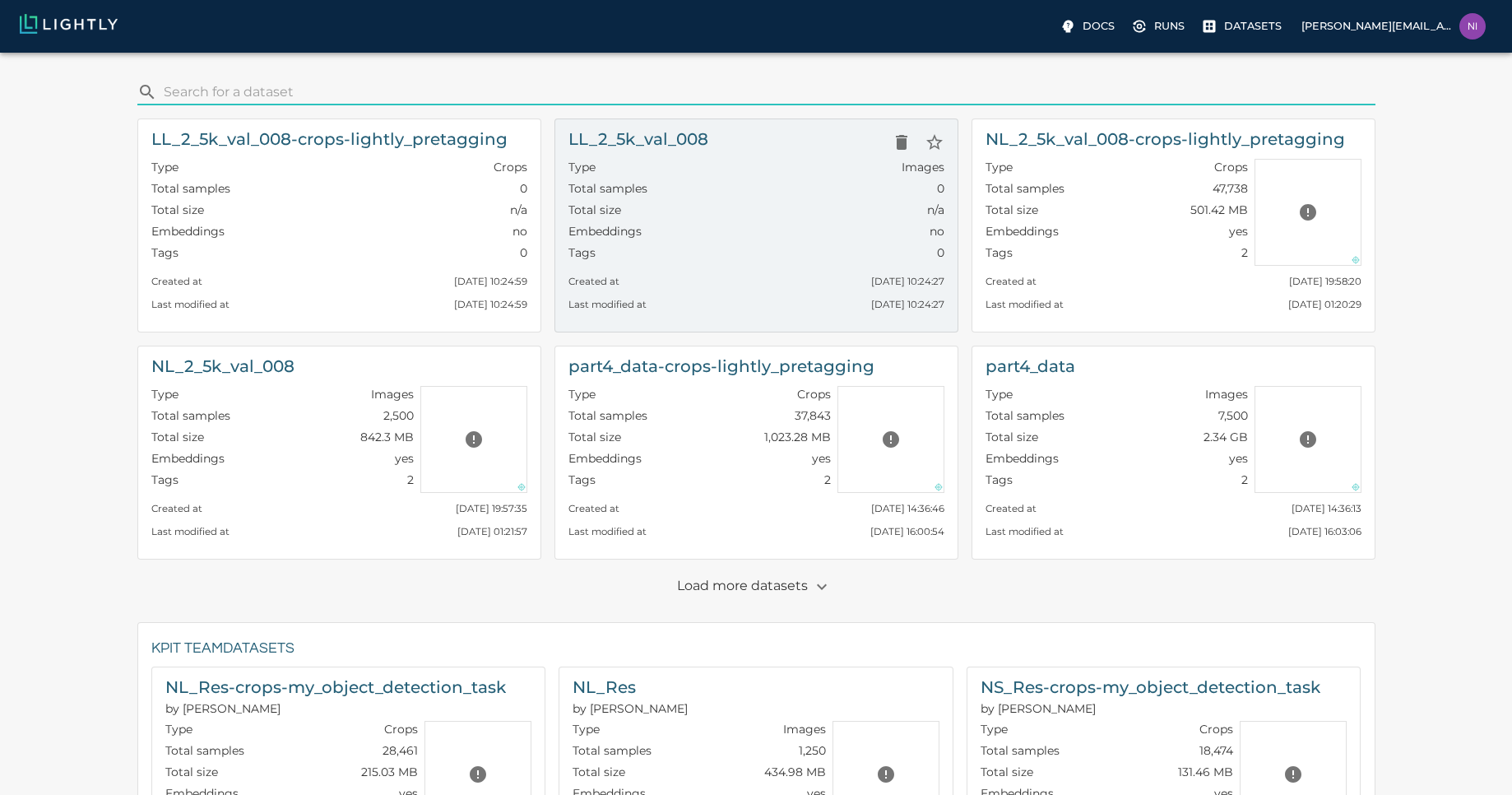
click at [735, 163] on div "Type Images" at bounding box center [756, 169] width 375 height 21
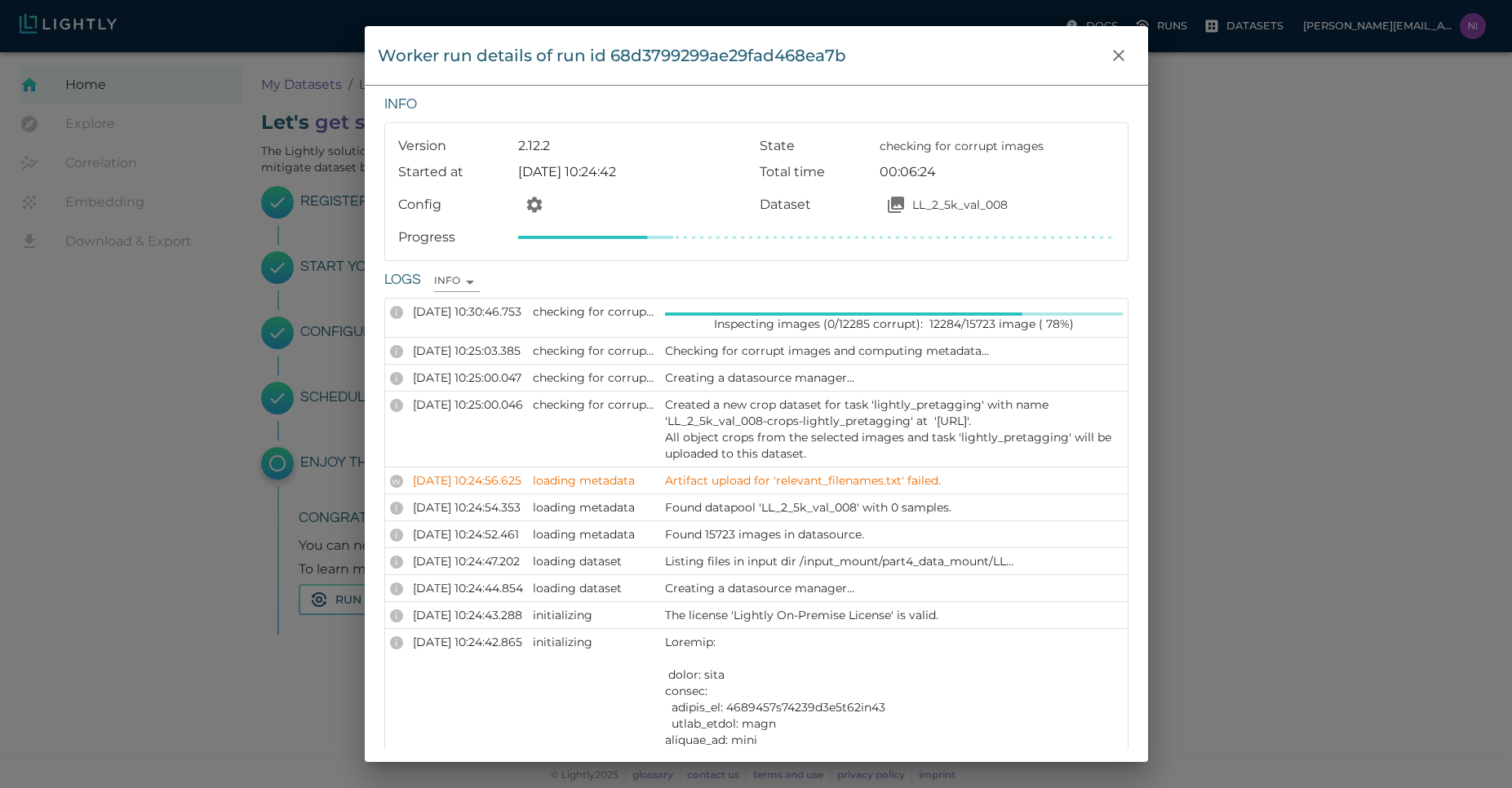
click at [1281, 450] on div "Worker run details of run id 68d3799299ae29fad468ea7b Info Version 2.12.2 State…" at bounding box center [756, 394] width 1512 height 788
